Goal: Information Seeking & Learning: Learn about a topic

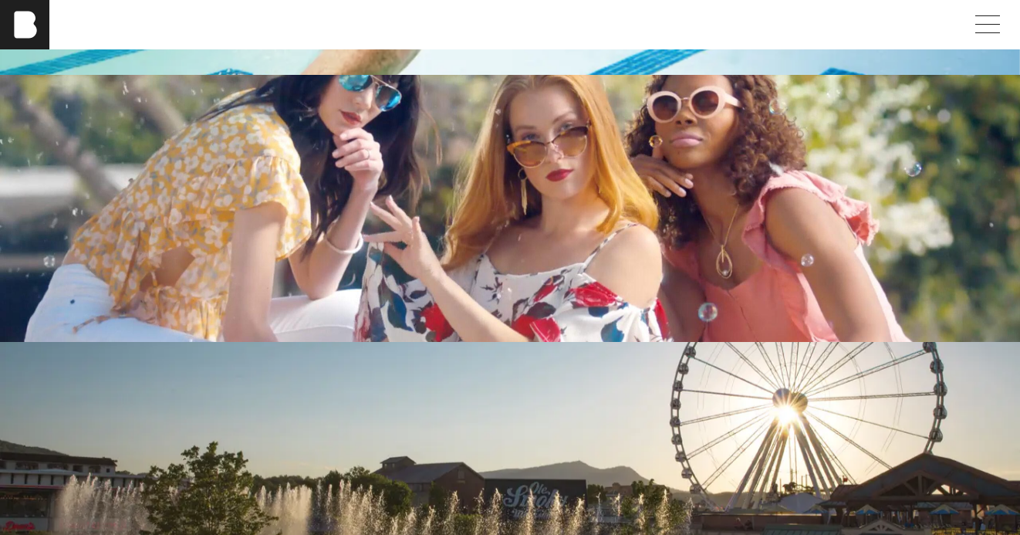
scroll to position [3284, 0]
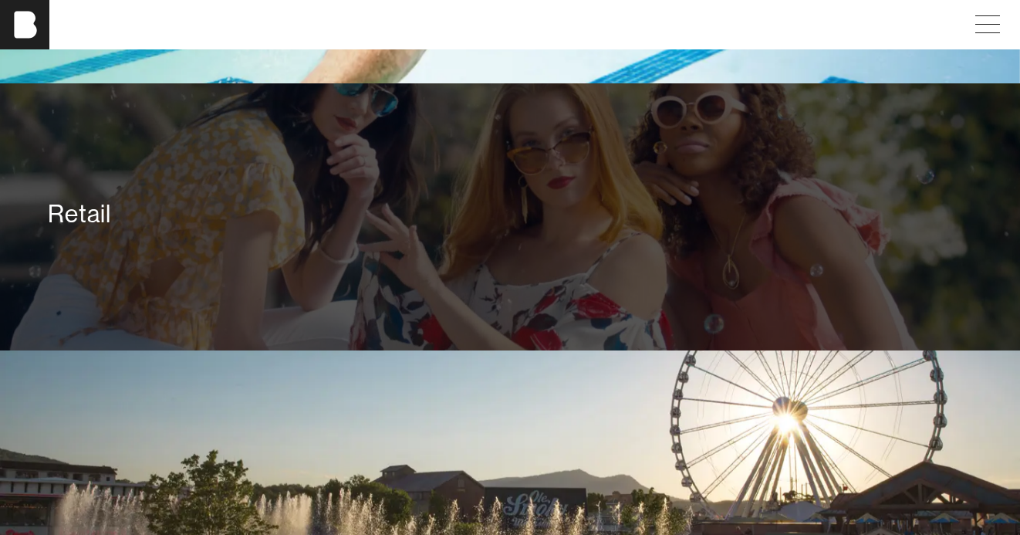
click at [600, 229] on div "Retail" at bounding box center [510, 213] width 924 height 31
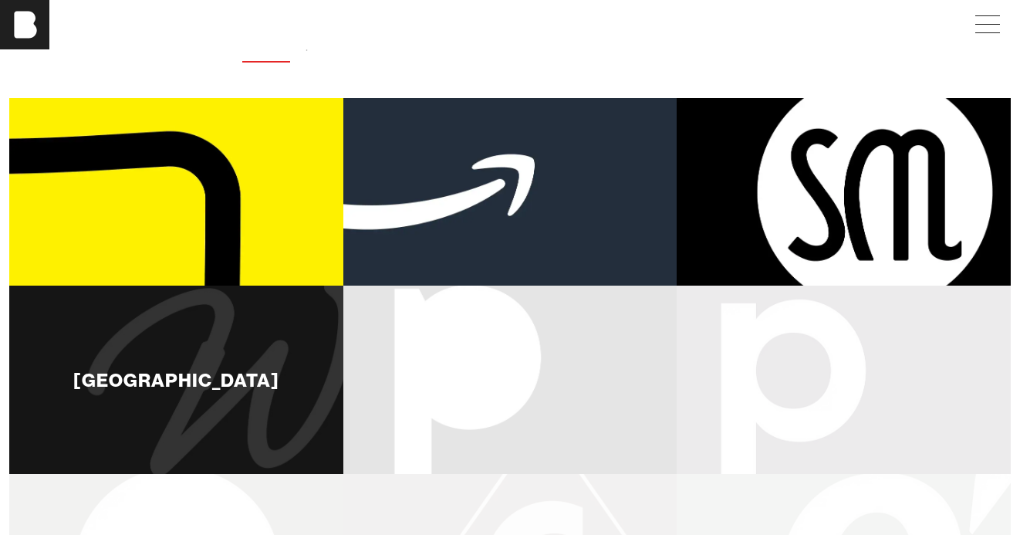
scroll to position [149, 0]
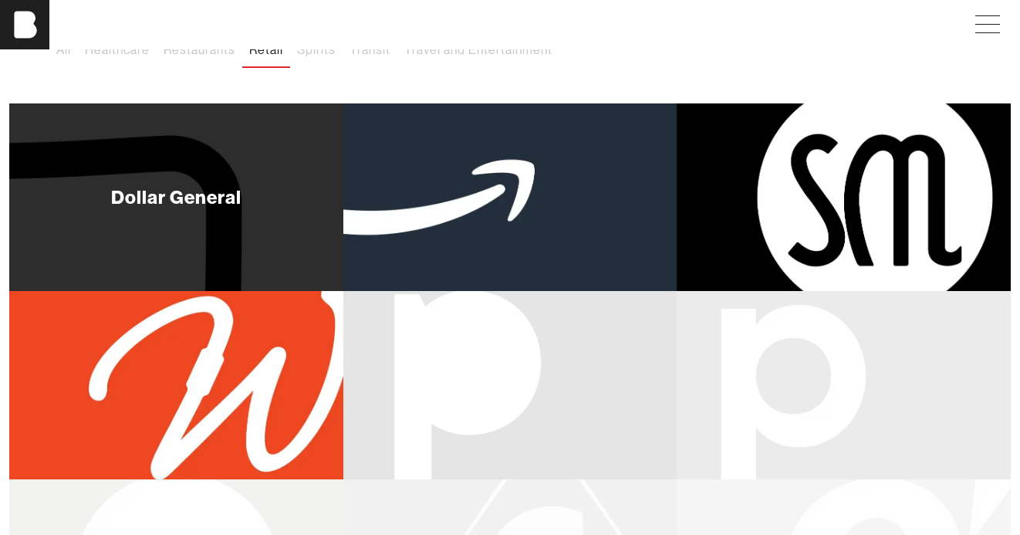
click at [211, 222] on div "Dollar General" at bounding box center [176, 197] width 334 height 188
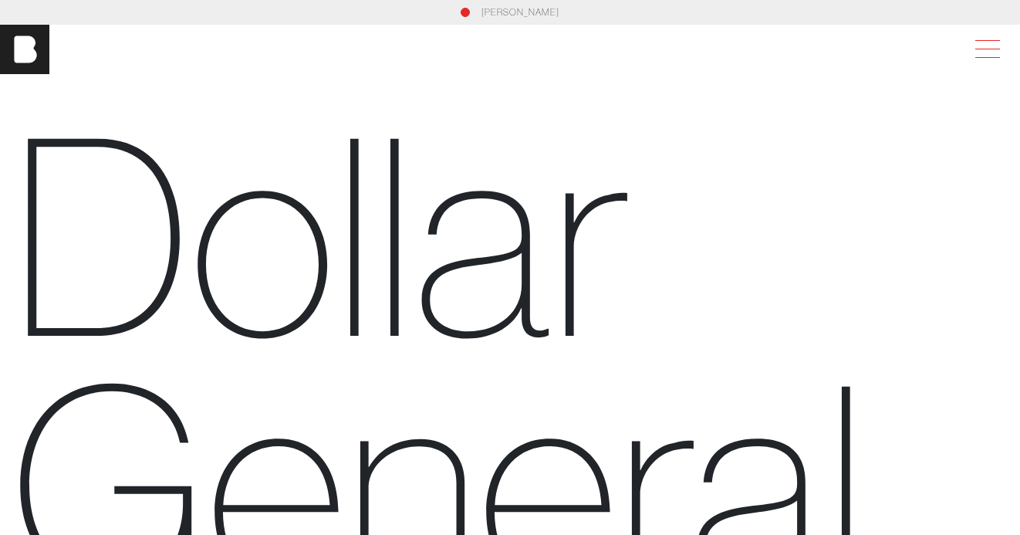
click at [994, 49] on span at bounding box center [987, 49] width 25 height 1
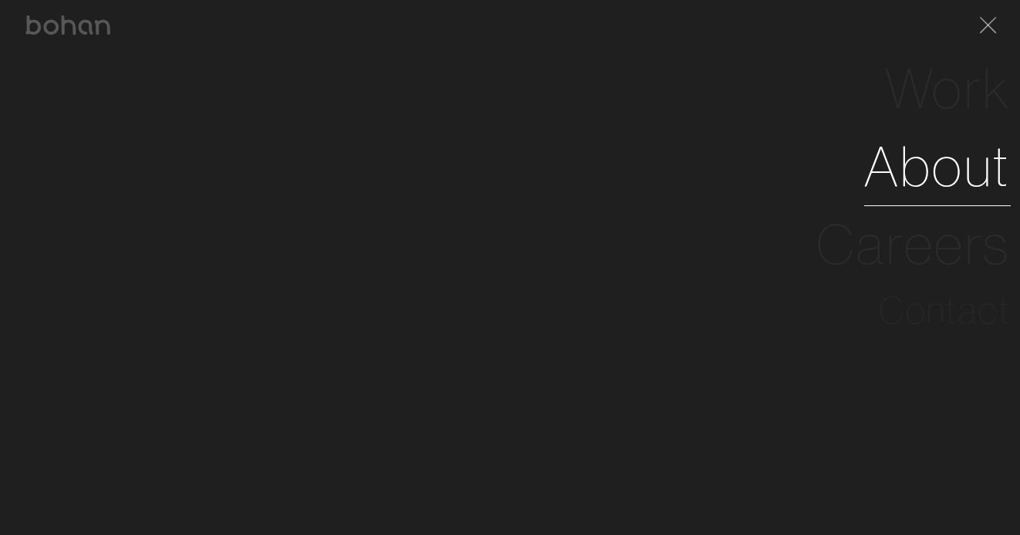
click at [938, 158] on link "About" at bounding box center [937, 166] width 147 height 78
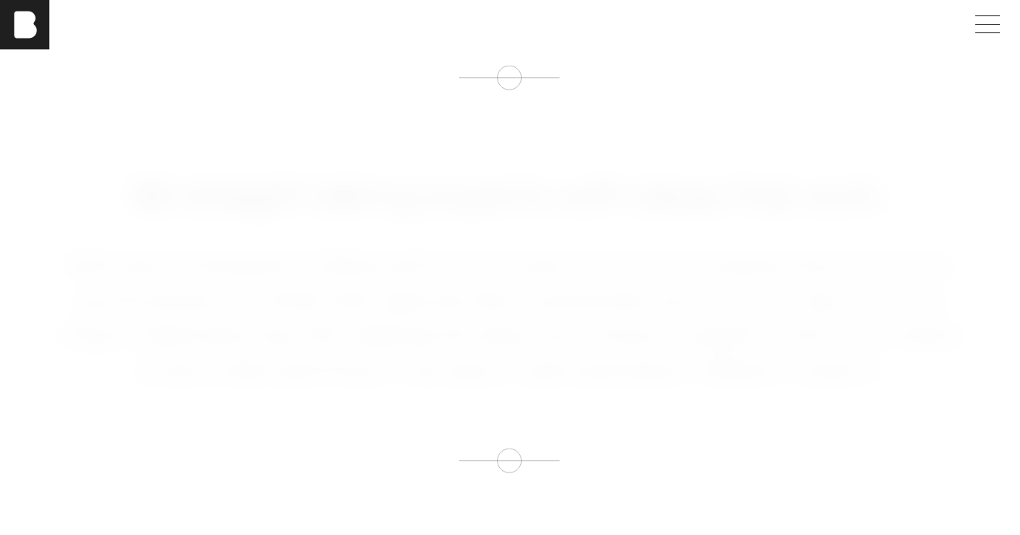
scroll to position [0, 2]
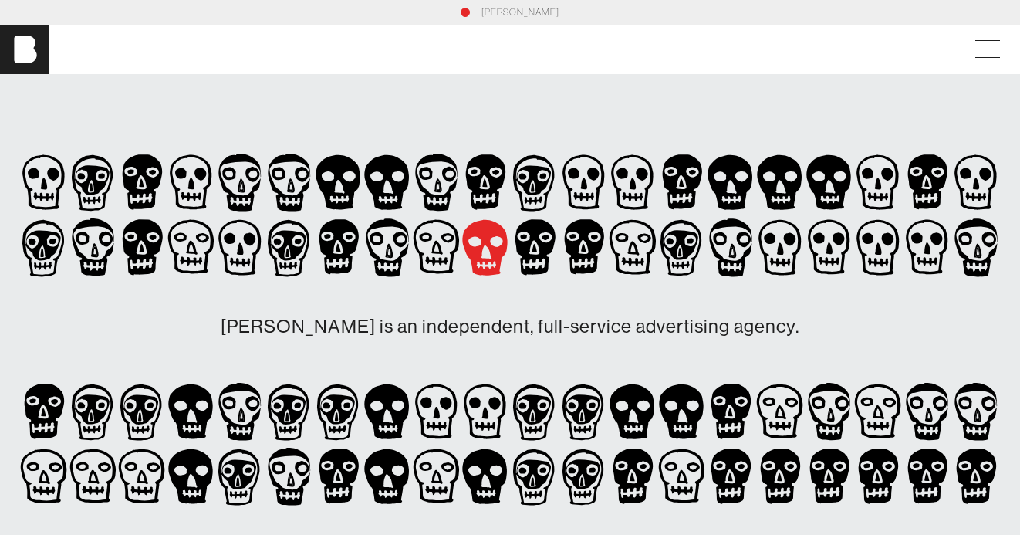
click at [484, 260] on icon at bounding box center [485, 247] width 49 height 65
click at [433, 248] on icon at bounding box center [437, 248] width 12 height 14
click at [353, 185] on icon at bounding box center [338, 182] width 45 height 56
click at [363, 215] on icon at bounding box center [338, 182] width 49 height 65
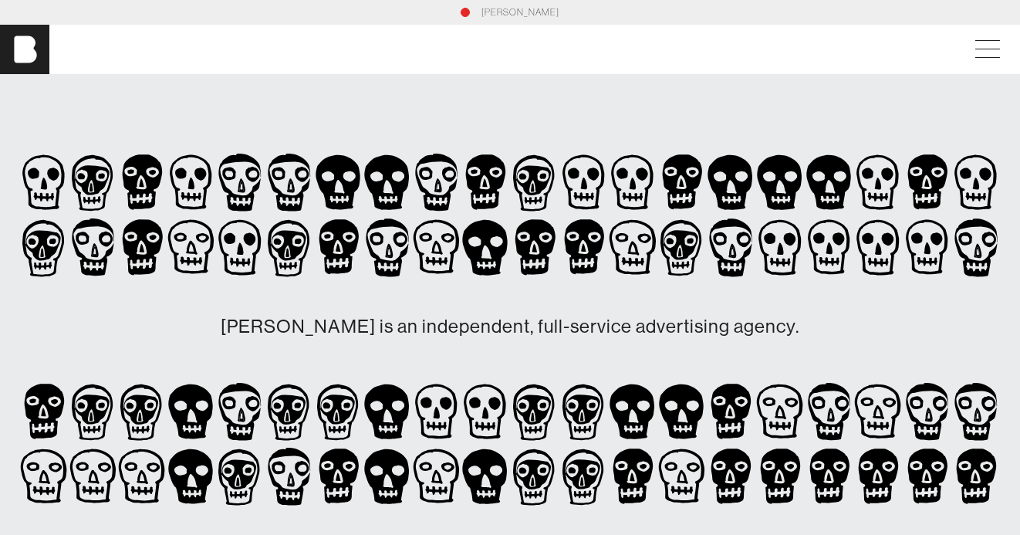
click at [499, 10] on link "[PERSON_NAME]" at bounding box center [521, 12] width 78 height 14
